Goal: Transaction & Acquisition: Purchase product/service

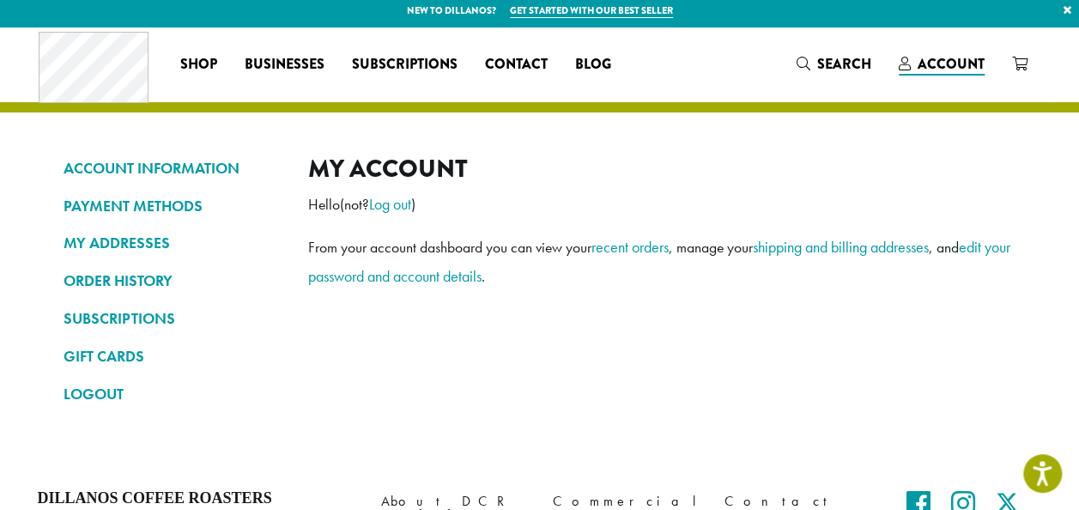
scroll to position [5, 0]
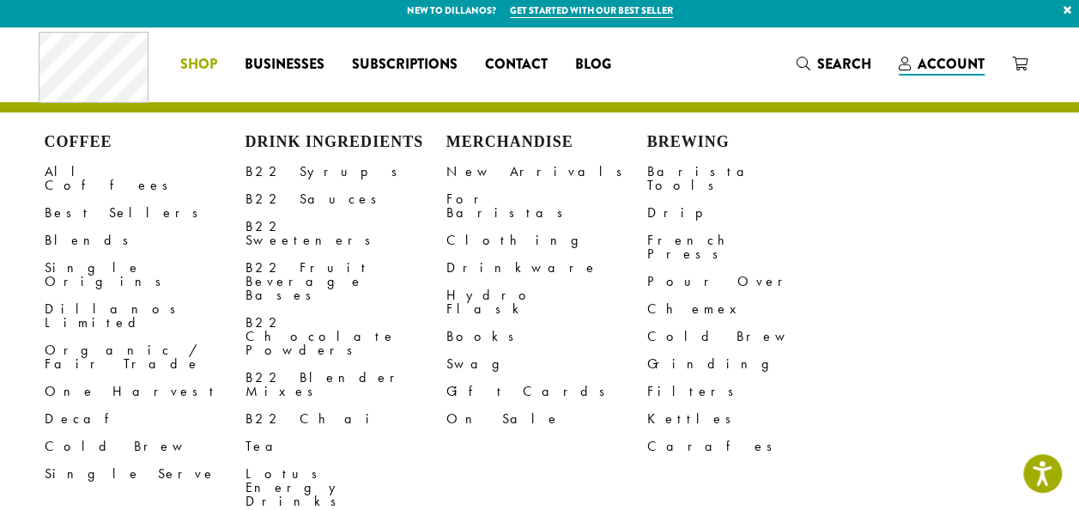
click at [194, 62] on span "Shop" at bounding box center [198, 64] width 37 height 21
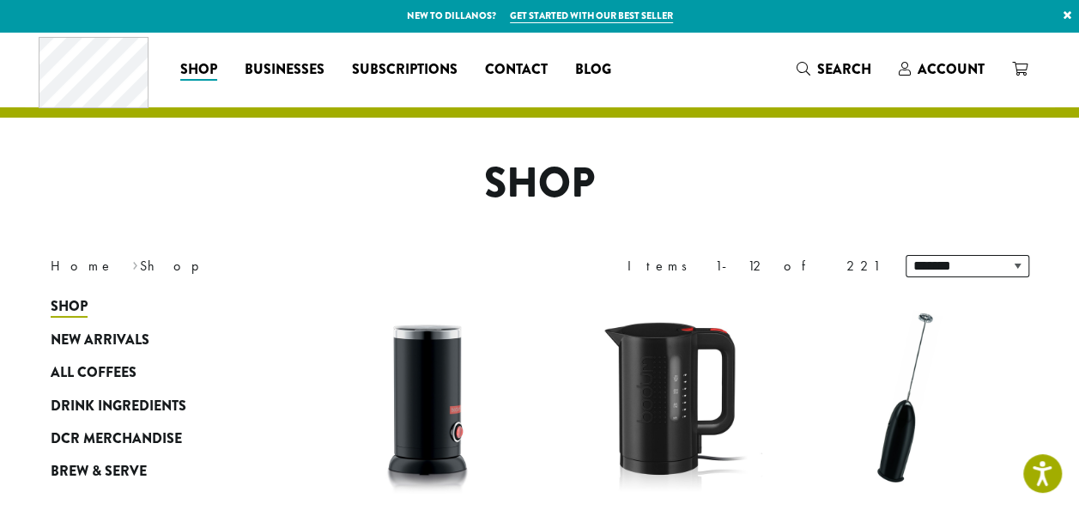
click at [849, 60] on span "Search" at bounding box center [844, 69] width 54 height 20
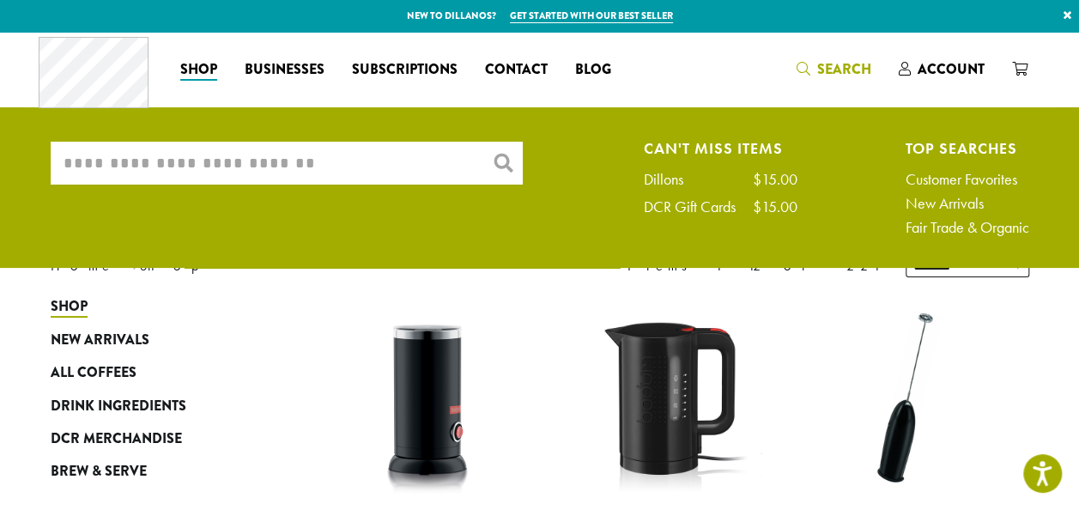
click at [94, 165] on input "What are you searching for?" at bounding box center [287, 163] width 472 height 43
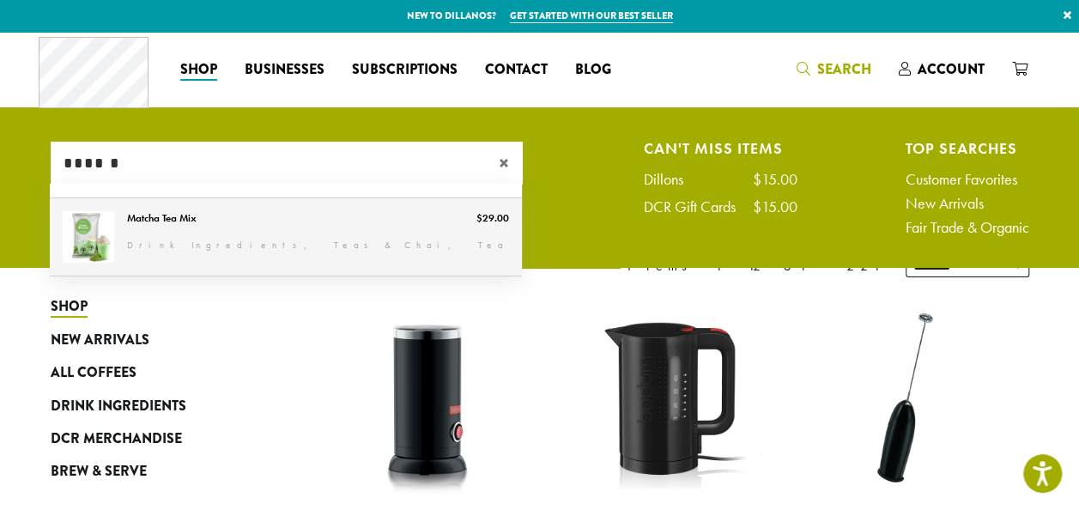
type input "******"
click at [169, 237] on link "Matcha Tea Mix" at bounding box center [286, 236] width 472 height 77
